Goal: Task Accomplishment & Management: Manage account settings

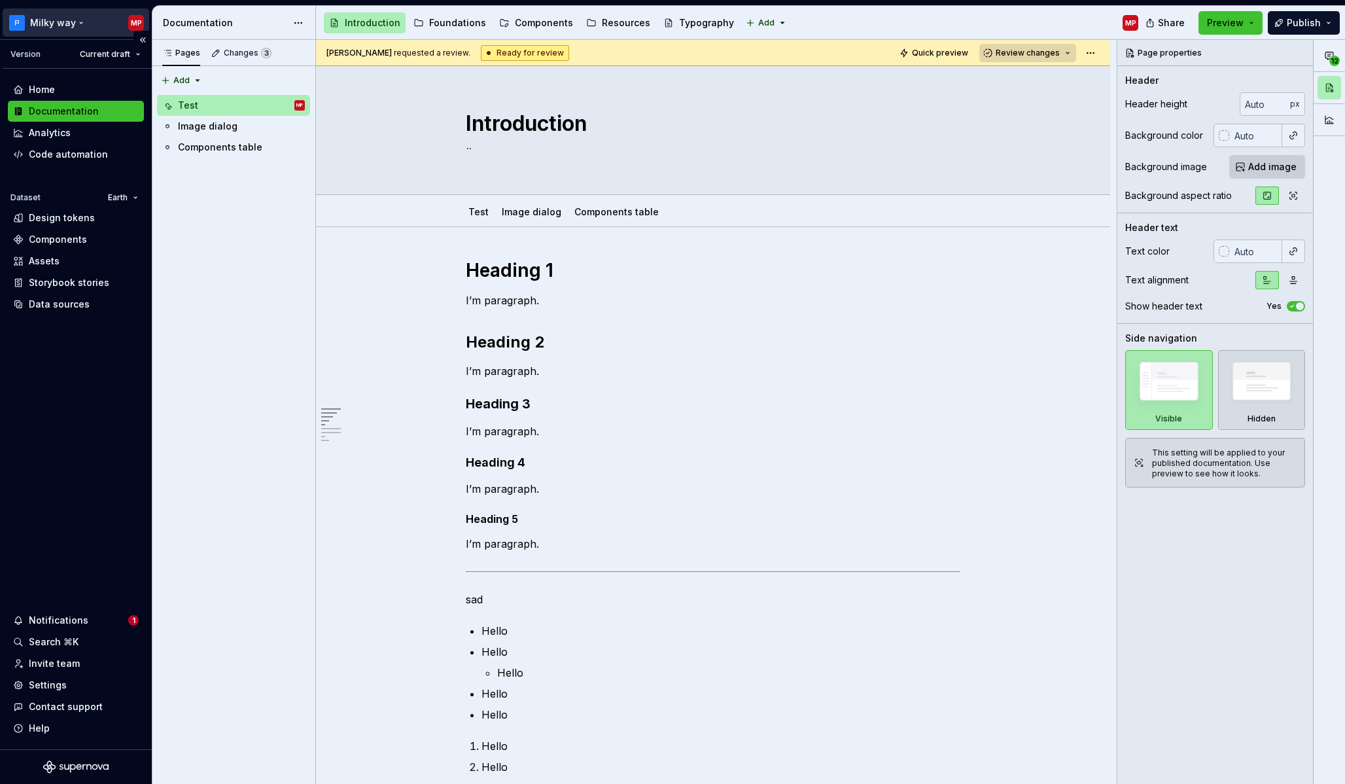
click at [63, 32] on html "Milky way MP Version Current draft Home Documentation Analytics Code automation…" at bounding box center [672, 392] width 1345 height 784
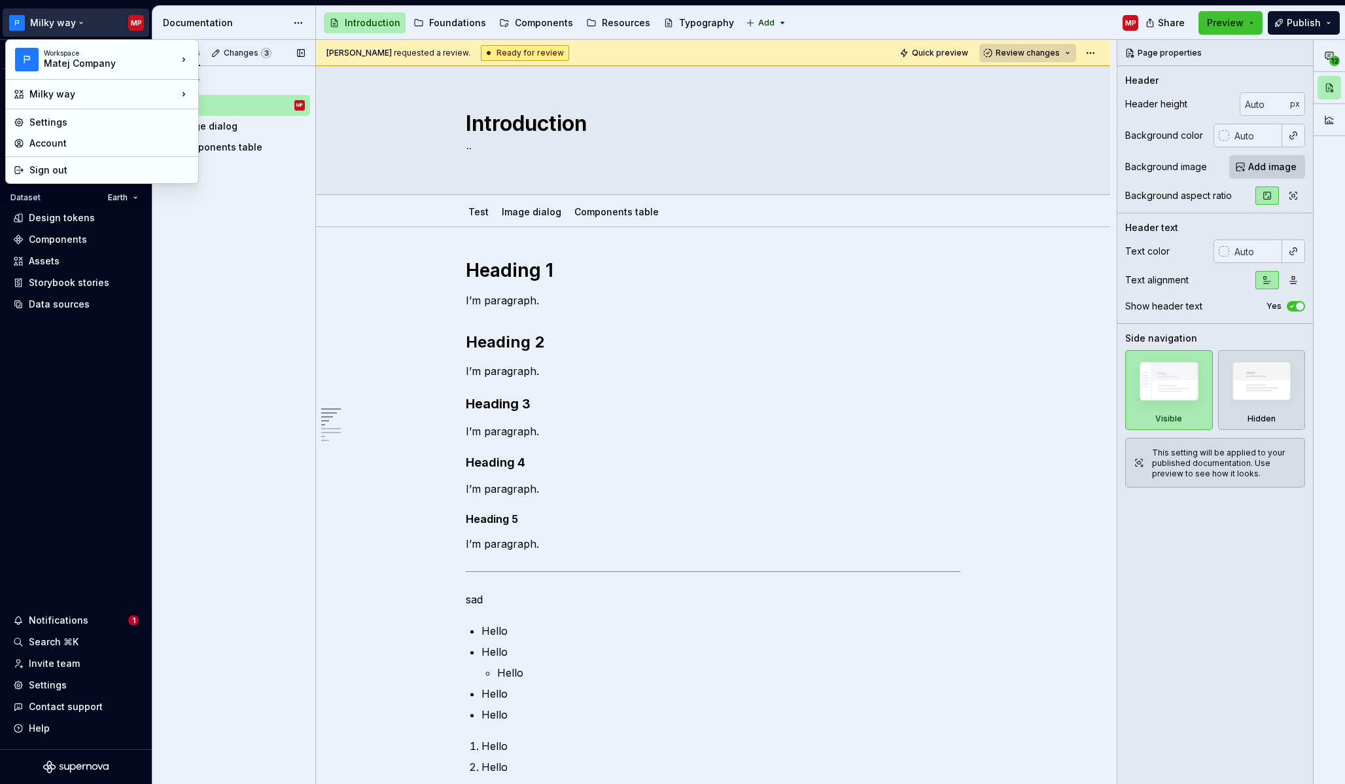
click at [223, 328] on div "Pages Changes 3 Add Accessibility guide for tree Page tree. Navigate the tree w…" at bounding box center [234, 412] width 164 height 745
type textarea "*"
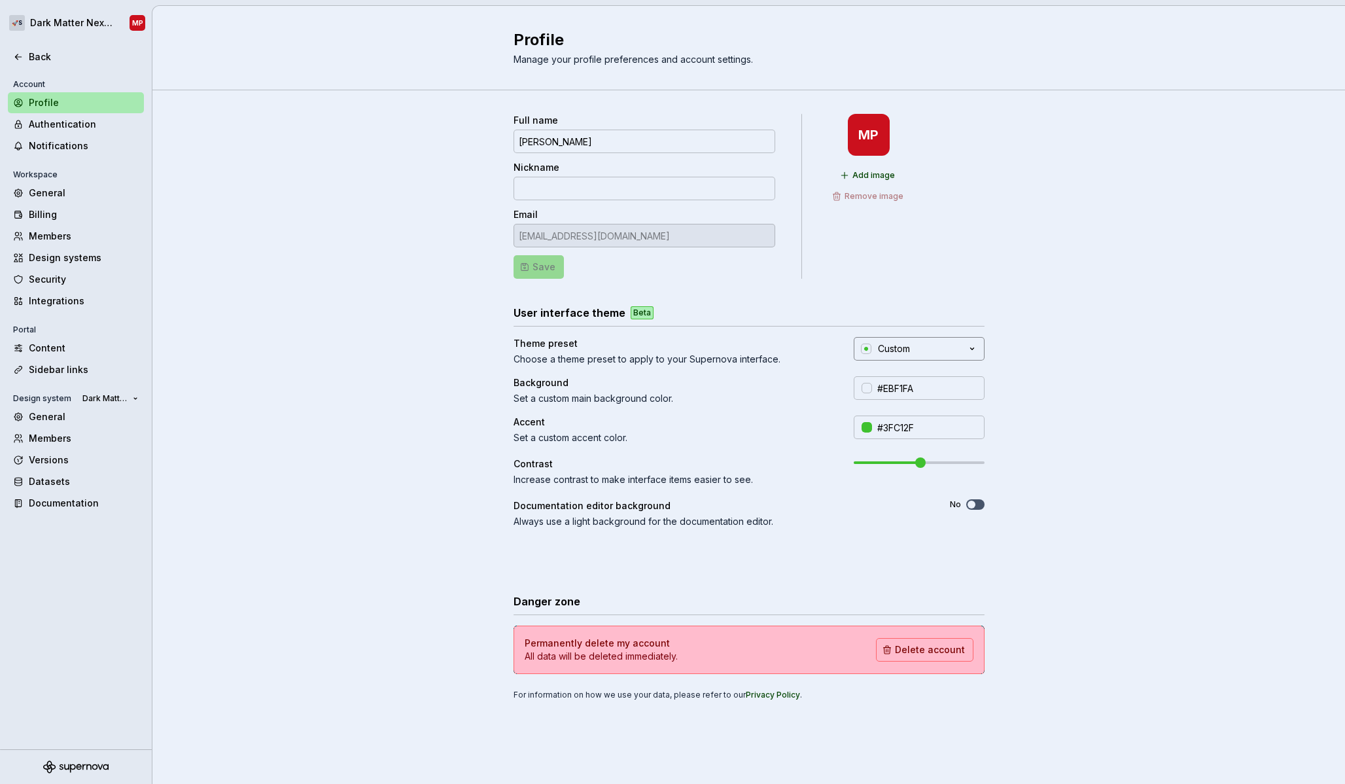
click at [945, 349] on button "Custom" at bounding box center [919, 349] width 131 height 24
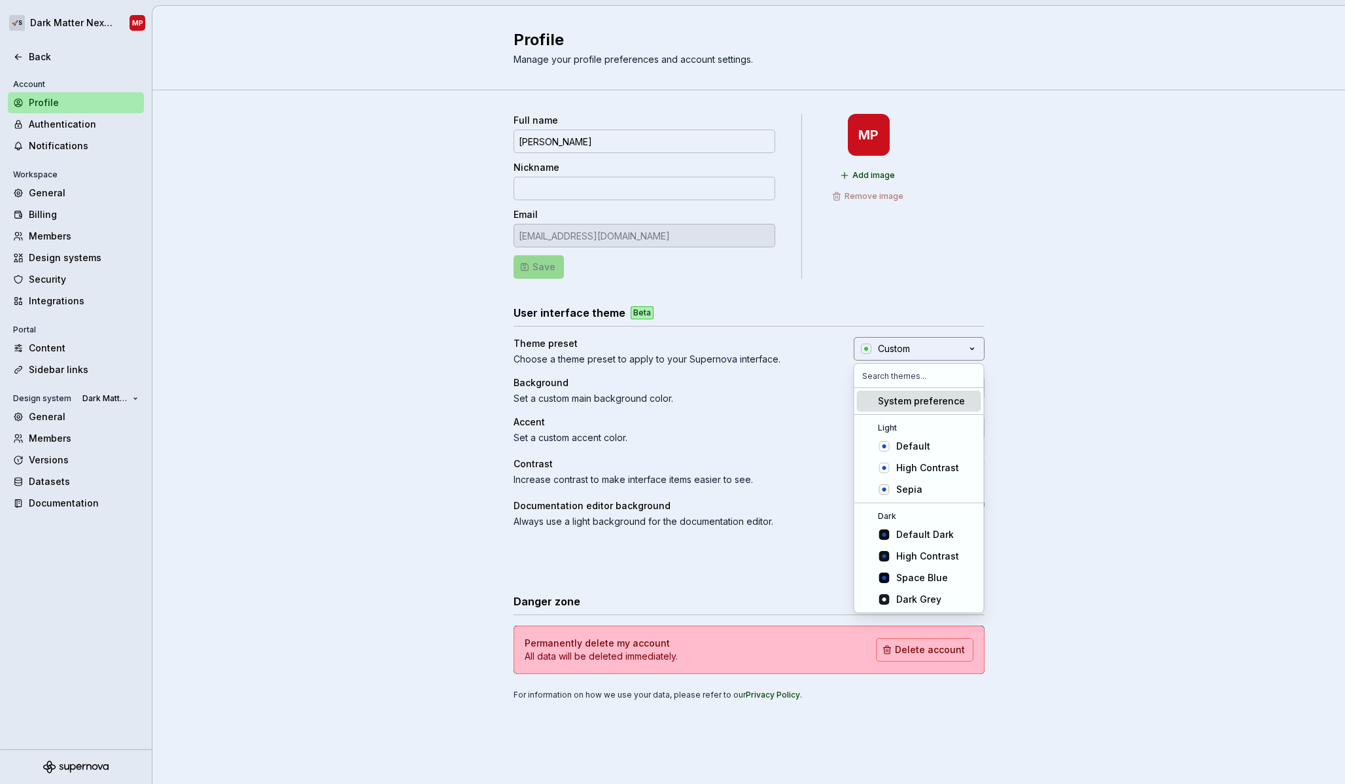
click at [944, 349] on button "Custom" at bounding box center [919, 349] width 131 height 24
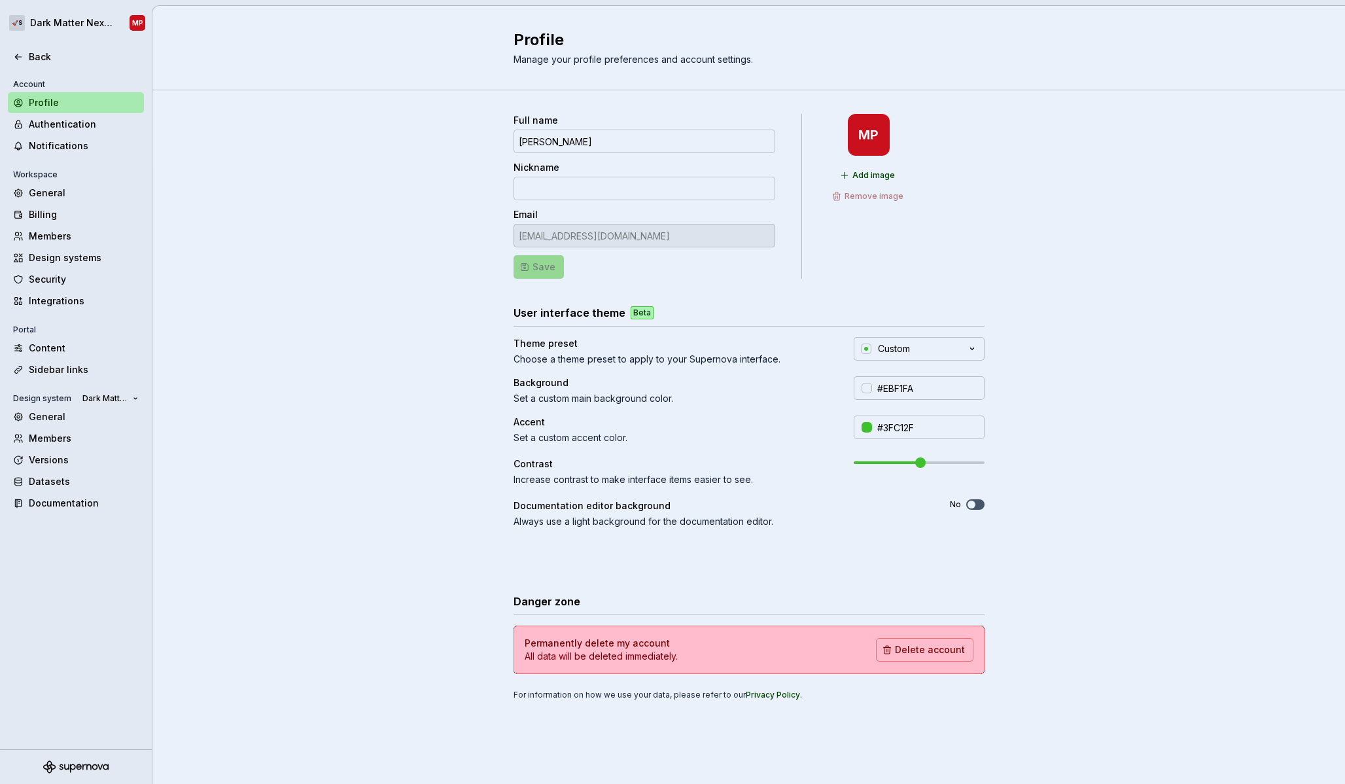
click at [1119, 302] on div "Full name Matěj Peca Nickname Email matej@supernova.io Save MP Add image Remove…" at bounding box center [748, 419] width 1193 height 659
